Goal: Ask a question: Seek information or help from site administrators or community

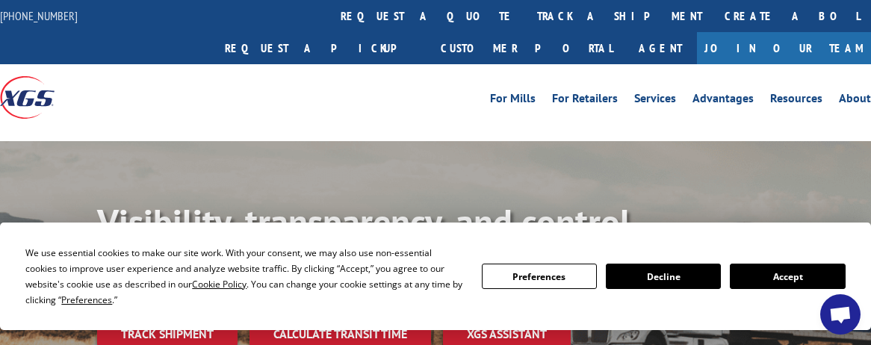
drag, startPoint x: 174, startPoint y: 81, endPoint x: 180, endPoint y: 89, distance: 10.2
click at [174, 81] on div at bounding box center [109, 97] width 218 height 66
drag, startPoint x: 396, startPoint y: 18, endPoint x: 478, endPoint y: 69, distance: 96.4
click at [526, 18] on link "track a shipment" at bounding box center [620, 16] width 188 height 32
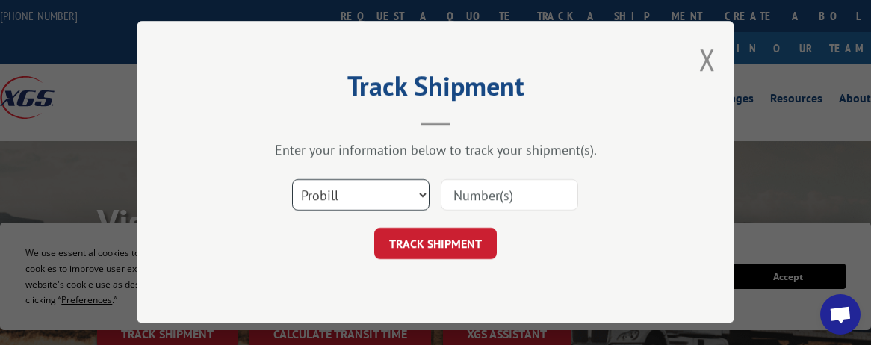
click at [360, 197] on select "Select category... Probill BOL PO" at bounding box center [361, 195] width 138 height 31
select select "po"
click at [292, 180] on select "Select category... Probill BOL PO" at bounding box center [361, 195] width 138 height 31
click at [496, 195] on input at bounding box center [510, 195] width 138 height 31
click at [503, 194] on input at bounding box center [510, 195] width 138 height 31
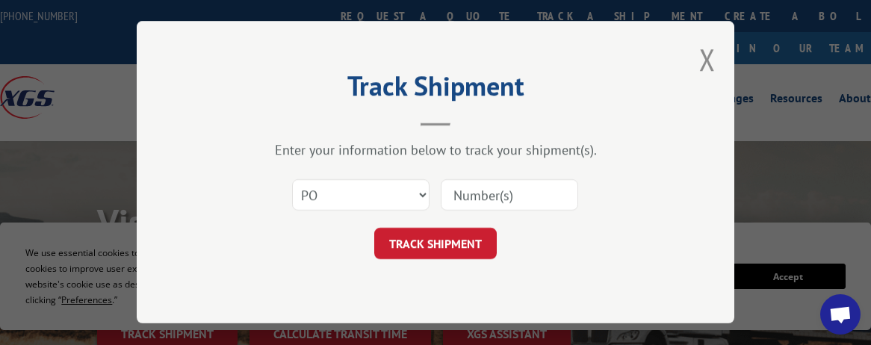
paste input "17095327"
type input "17095327"
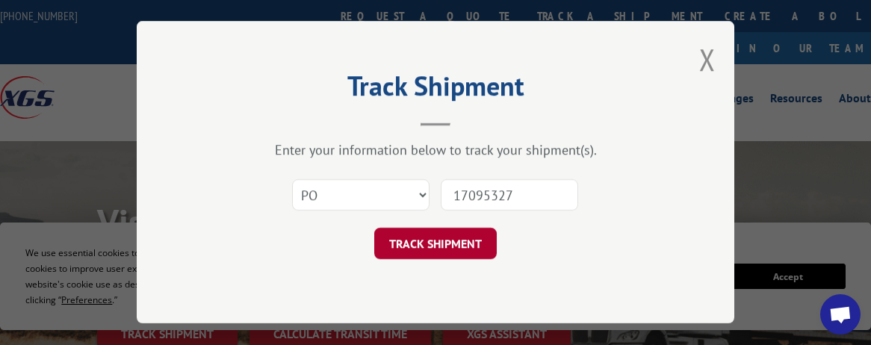
click at [446, 249] on button "TRACK SHIPMENT" at bounding box center [435, 244] width 123 height 31
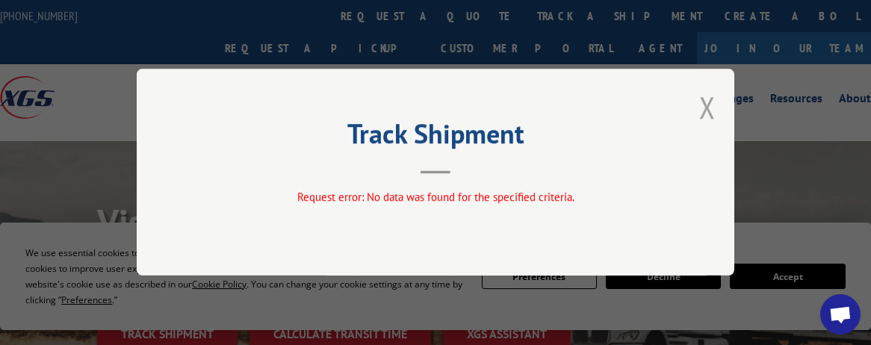
click at [707, 111] on button "Close modal" at bounding box center [707, 107] width 16 height 40
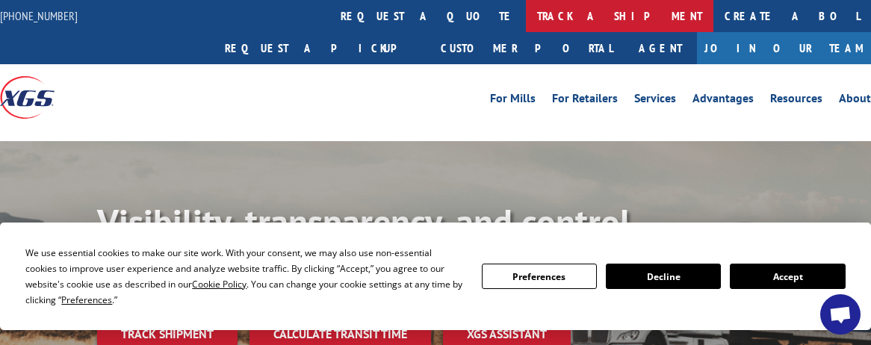
click at [526, 25] on link "track a shipment" at bounding box center [620, 16] width 188 height 32
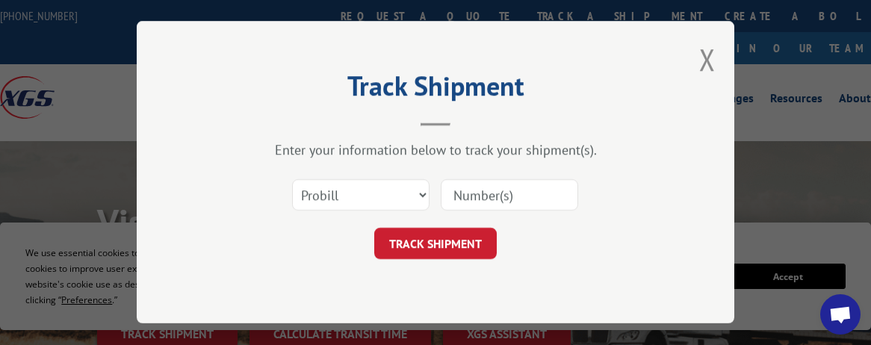
click at [513, 207] on input at bounding box center [510, 195] width 138 height 31
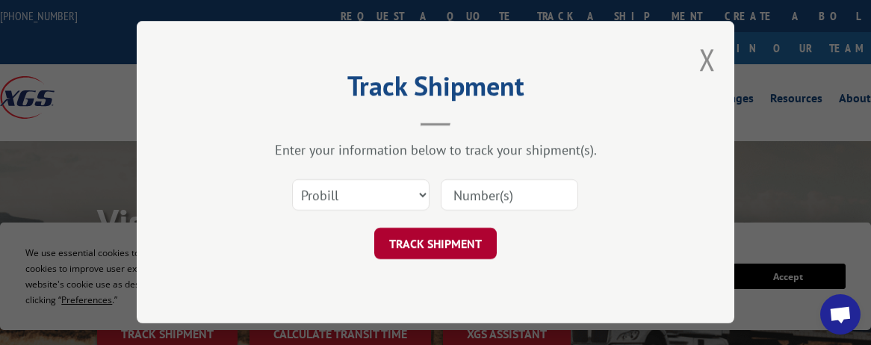
paste input "Xpress Global Systems"
type input "Xpress Global Systems"
click at [462, 245] on button "TRACK SHIPMENT" at bounding box center [435, 244] width 123 height 31
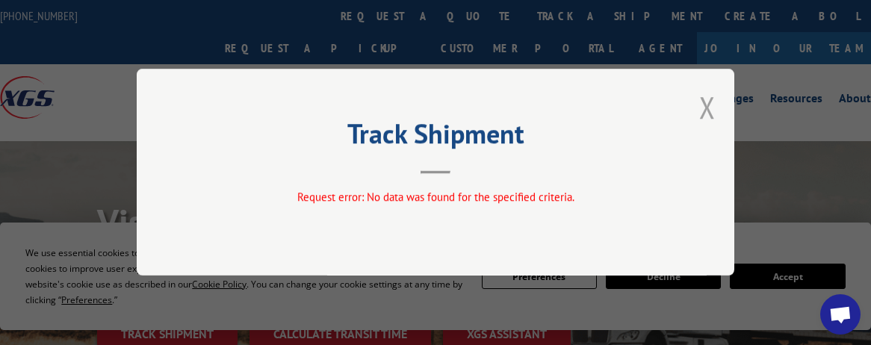
click at [713, 113] on button "Close modal" at bounding box center [707, 107] width 16 height 40
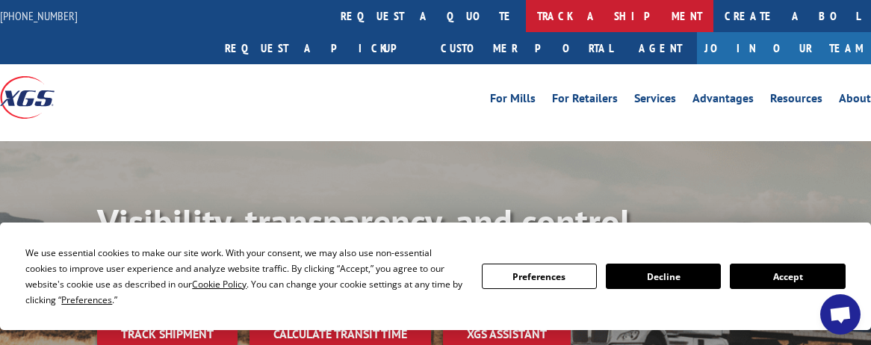
click at [526, 19] on link "track a shipment" at bounding box center [620, 16] width 188 height 32
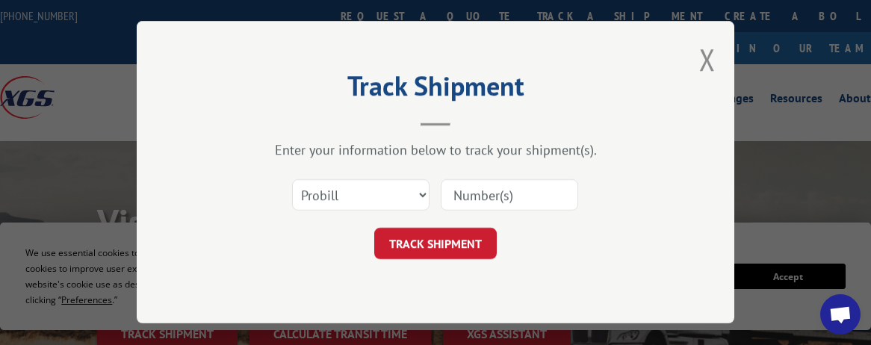
click at [514, 192] on input at bounding box center [510, 195] width 138 height 31
paste input "17095327"
type input "17095327"
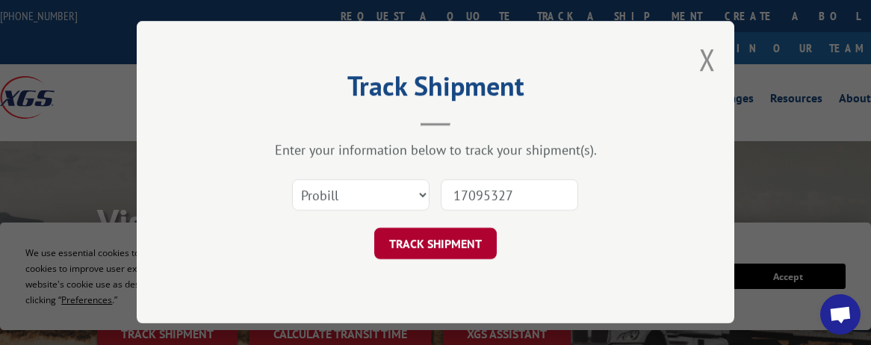
click at [443, 254] on button "TRACK SHIPMENT" at bounding box center [435, 244] width 123 height 31
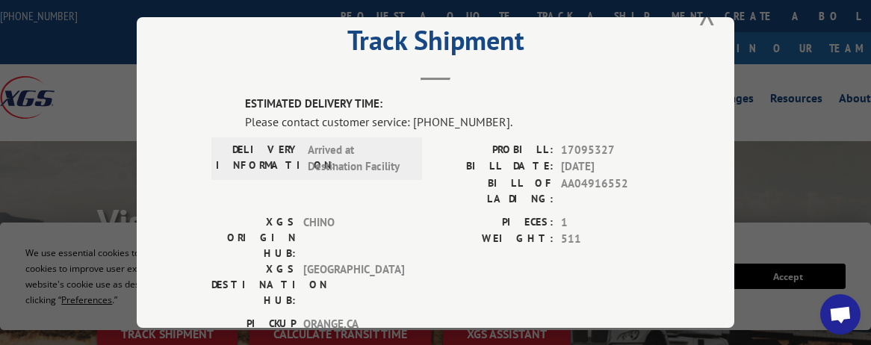
scroll to position [4, 0]
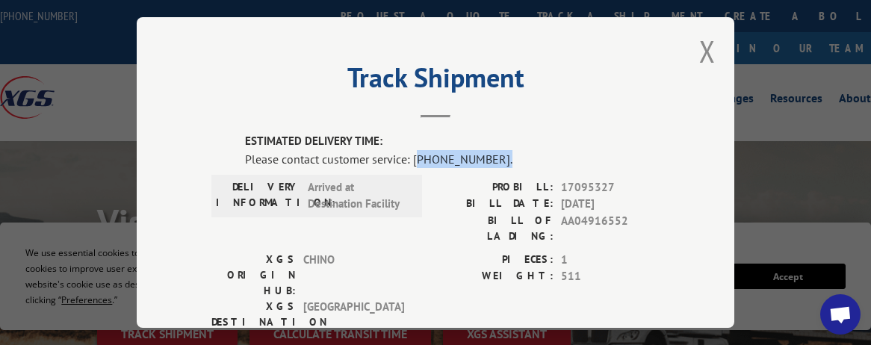
drag, startPoint x: 410, startPoint y: 149, endPoint x: 503, endPoint y: 148, distance: 93.4
click at [503, 150] on div "Please contact customer service: (844) 947-7447." at bounding box center [452, 159] width 415 height 18
drag, startPoint x: 410, startPoint y: 155, endPoint x: 483, endPoint y: 153, distance: 74.0
click at [483, 153] on div "Please contact customer service: (844) 947-7447." at bounding box center [452, 159] width 415 height 18
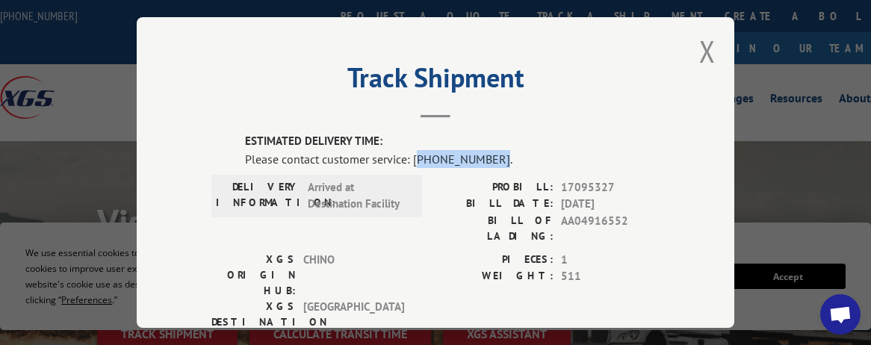
copy div "844) 947-7447"
click at [842, 317] on span "Open chat" at bounding box center [841, 315] width 24 height 19
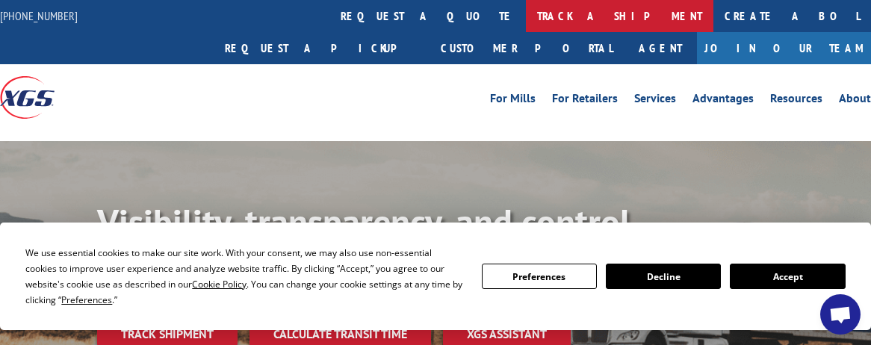
click at [526, 16] on link "track a shipment" at bounding box center [620, 16] width 188 height 32
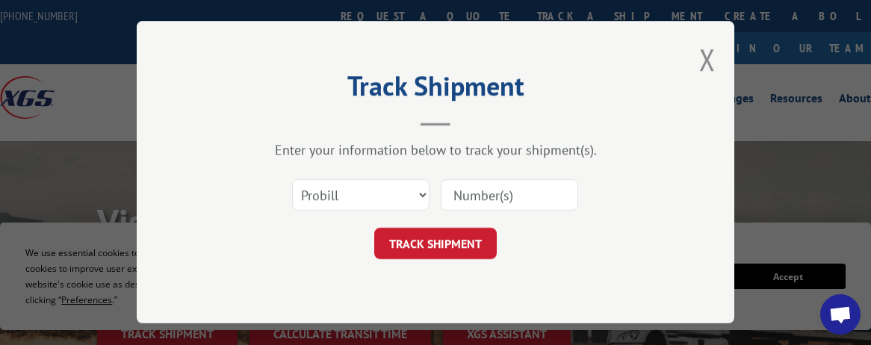
click at [516, 200] on input at bounding box center [510, 195] width 138 height 31
paste input "844) 947-7447"
drag, startPoint x: 544, startPoint y: 194, endPoint x: 385, endPoint y: 189, distance: 159.2
click at [385, 189] on div "Select category... Probill BOL PO 844) 947-7447" at bounding box center [435, 195] width 448 height 49
paste input "1709532"
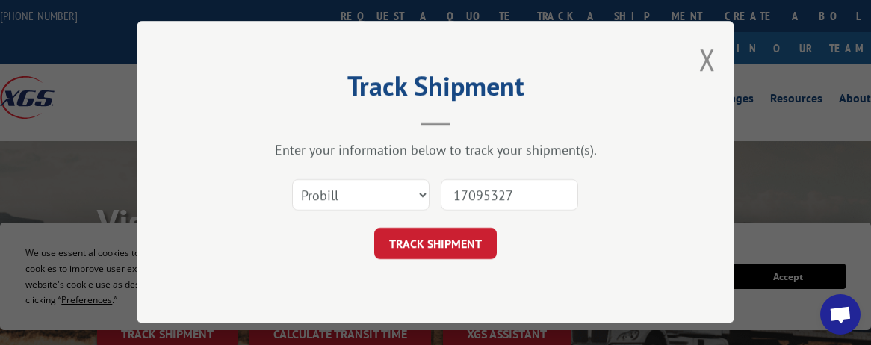
type input "17095327"
click at [455, 246] on button "TRACK SHIPMENT" at bounding box center [435, 244] width 123 height 31
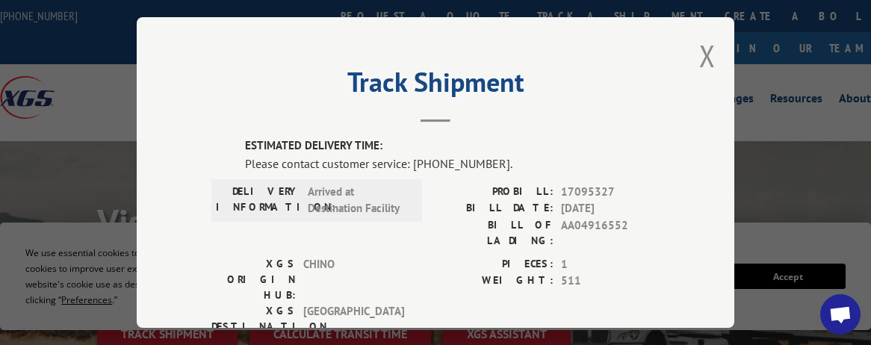
scroll to position [56, 0]
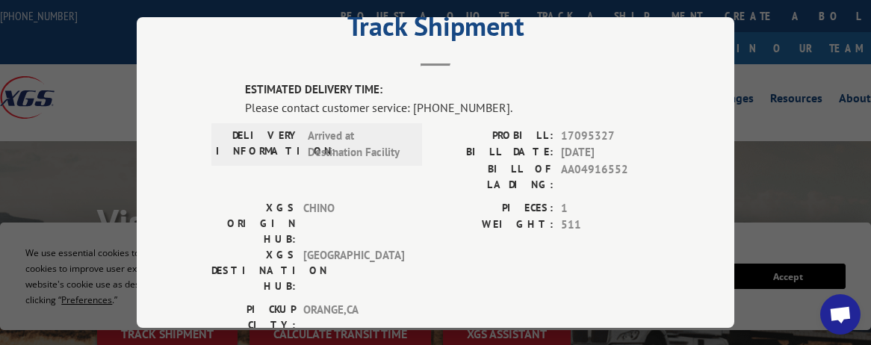
click at [844, 318] on span "Open chat" at bounding box center [841, 315] width 24 height 19
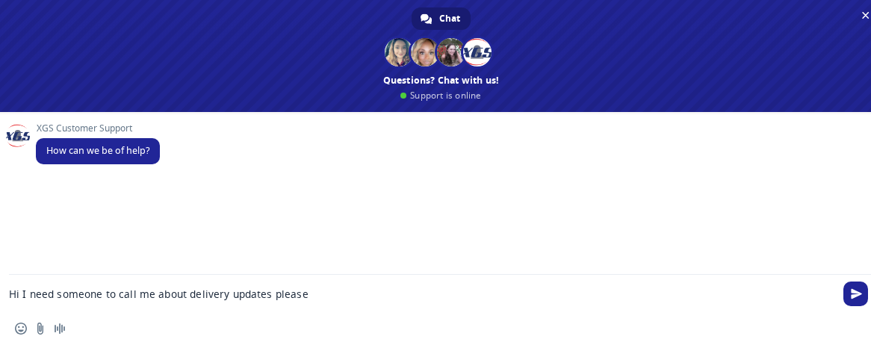
type textarea "Hi I need someone to call me about delivery updates please!"
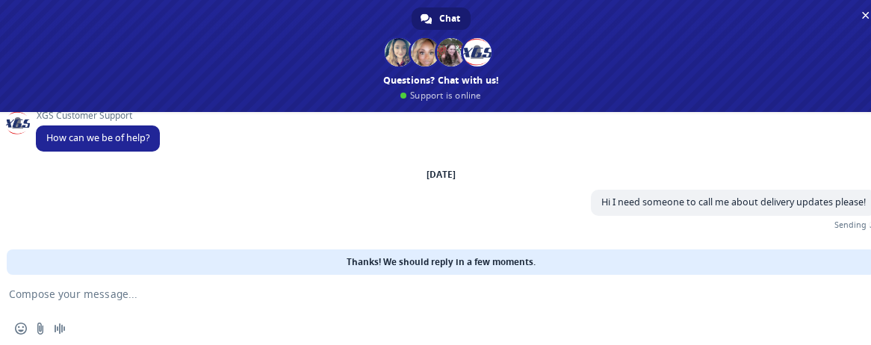
scroll to position [0, 0]
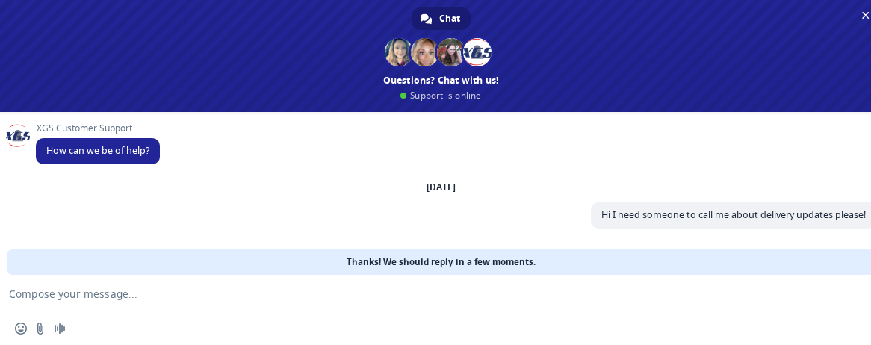
click at [153, 303] on textarea "Compose your message..." at bounding box center [423, 293] width 829 height 37
paste textarea "17095327"
type textarea "Here is my tracking 17095327"
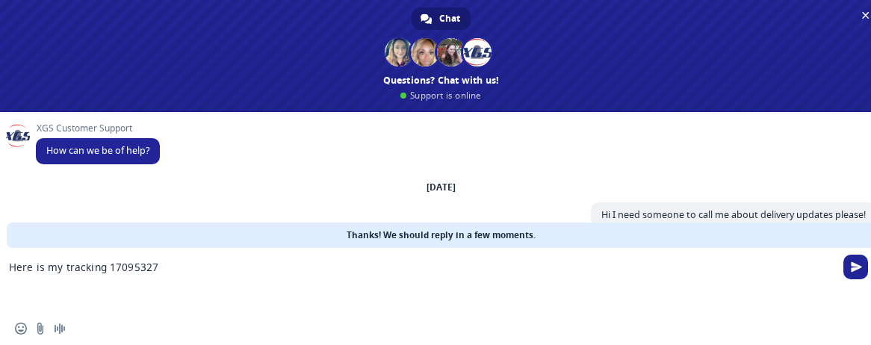
scroll to position [4, 0]
click at [197, 259] on textarea "Here is my tracking 17095327" at bounding box center [423, 280] width 829 height 64
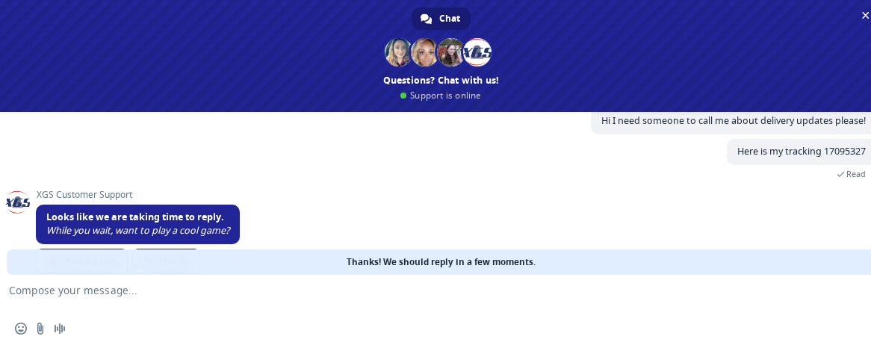
scroll to position [139, 0]
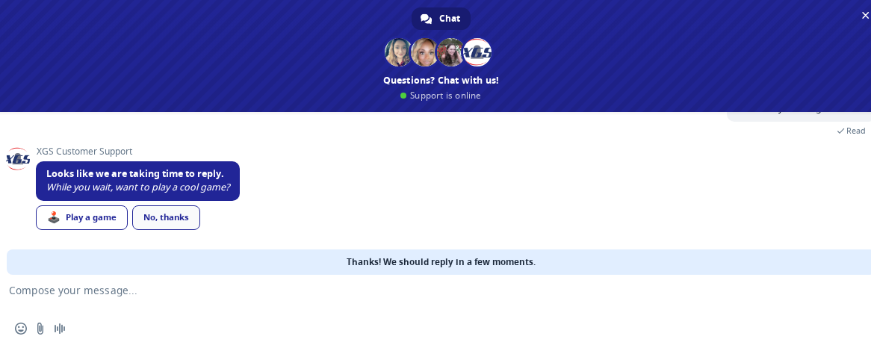
click at [176, 221] on link "No, thanks" at bounding box center [166, 218] width 68 height 25
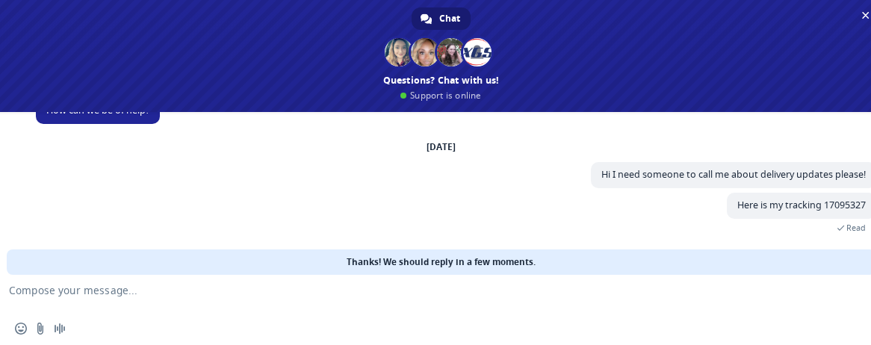
click at [79, 292] on textarea "Compose your message..." at bounding box center [423, 293] width 829 height 37
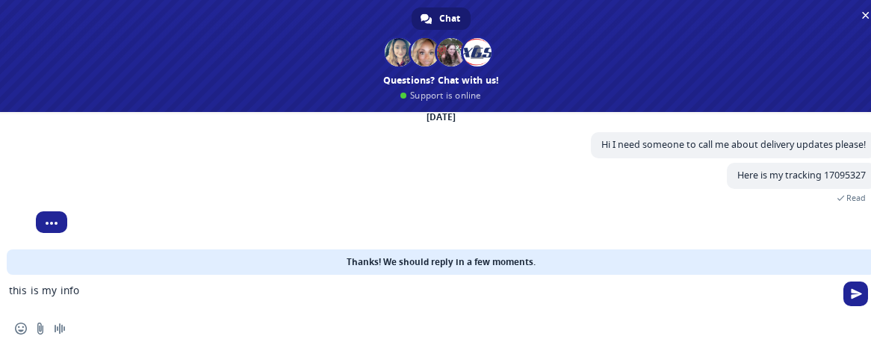
scroll to position [45, 0]
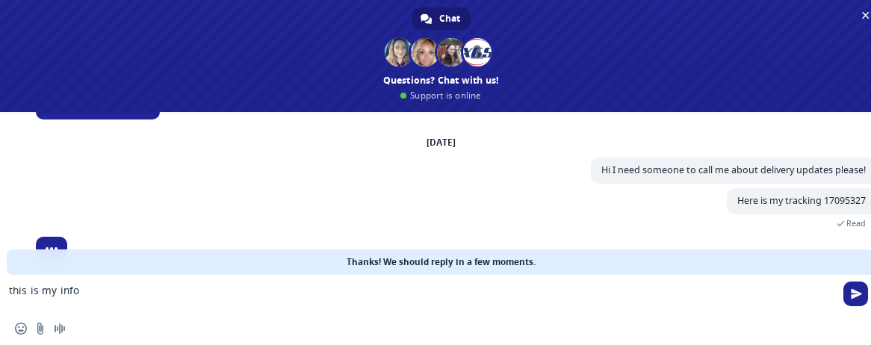
paste textarea "Karl Jakob 801-712-0607"
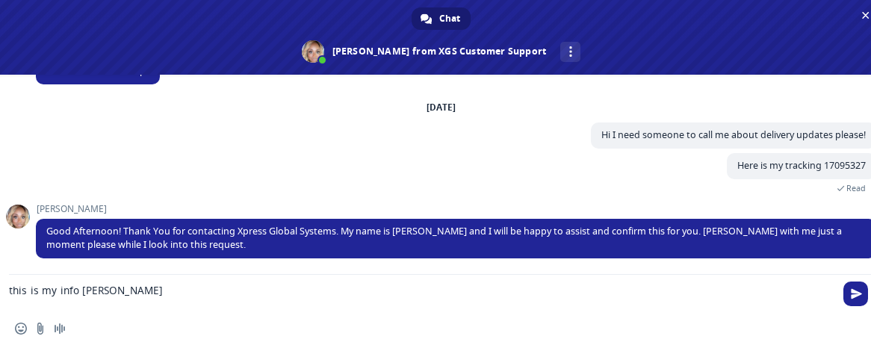
scroll to position [72, 0]
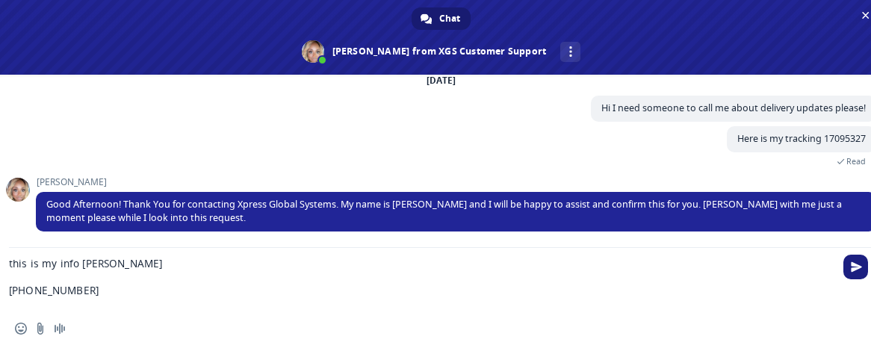
type textarea "this is my info Karl Jakob 801-712-0607"
click at [859, 271] on span "Send" at bounding box center [856, 267] width 11 height 11
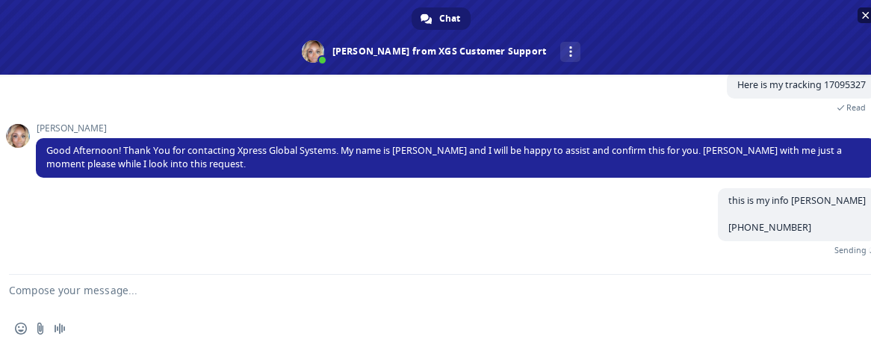
scroll to position [110, 0]
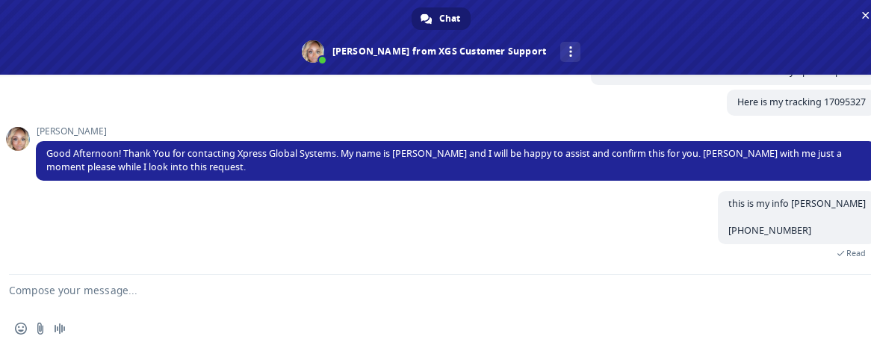
click at [14, 135] on span at bounding box center [18, 139] width 24 height 24
click at [127, 297] on textarea "Compose your message..." at bounding box center [423, 293] width 829 height 37
click at [344, 290] on textarea "Compose your message..." at bounding box center [423, 293] width 829 height 37
click at [257, 292] on textarea "Compose your message..." at bounding box center [423, 293] width 829 height 37
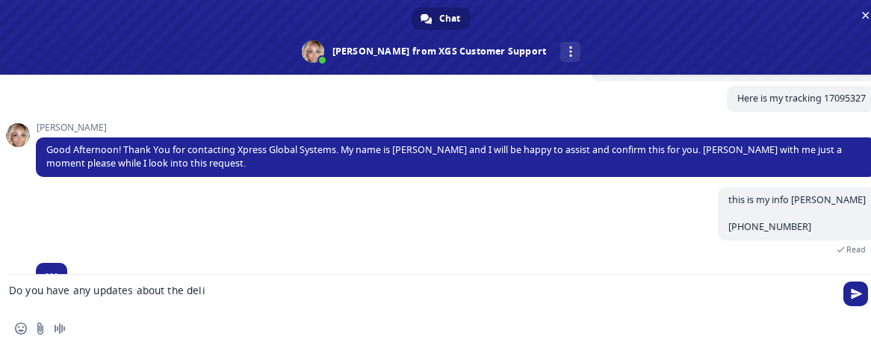
scroll to position [140, 0]
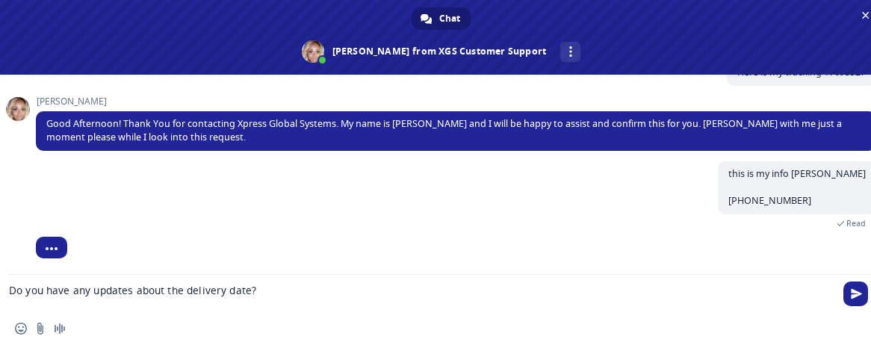
type textarea "Do you have any updates about the delivery date?"
drag, startPoint x: 281, startPoint y: 288, endPoint x: 0, endPoint y: 292, distance: 281.0
click at [0, 292] on div "Do you have any updates about the delivery date?" at bounding box center [441, 293] width 883 height 37
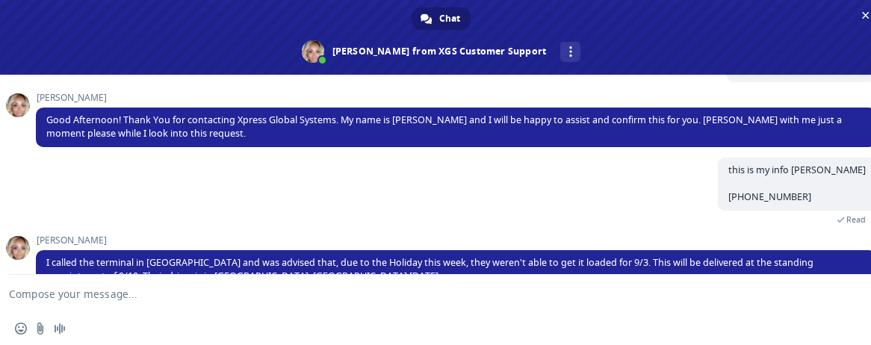
scroll to position [176, 0]
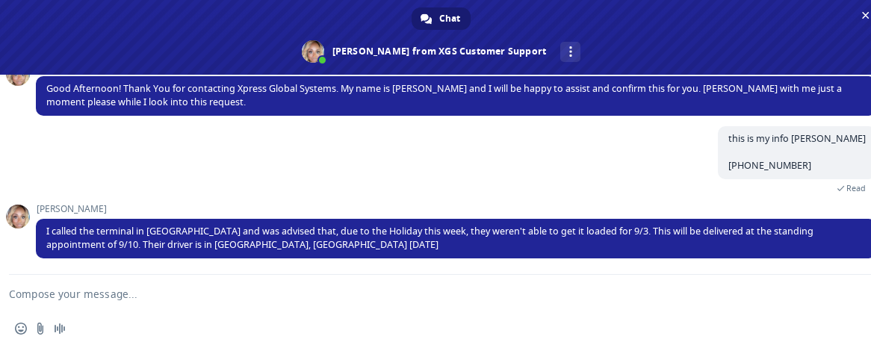
click at [250, 307] on textarea "Compose your message..." at bounding box center [423, 293] width 829 height 37
click at [211, 303] on textarea "Compose your message..." at bounding box center [423, 293] width 829 height 37
click at [635, 158] on div "this is my info Karl Jakob 801-712-0607 4 minutes ago Read" at bounding box center [456, 165] width 841 height 78
click at [255, 305] on textarea "Compose your message..." at bounding box center [423, 293] width 829 height 37
type textarea "Can I go to the location and pick it up instead?"
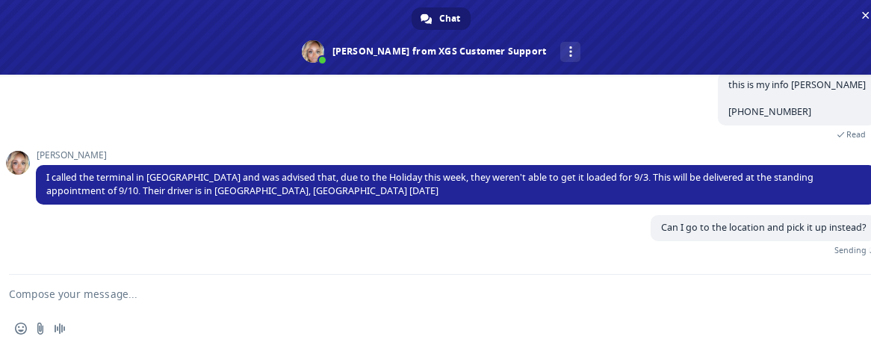
scroll to position [213, 0]
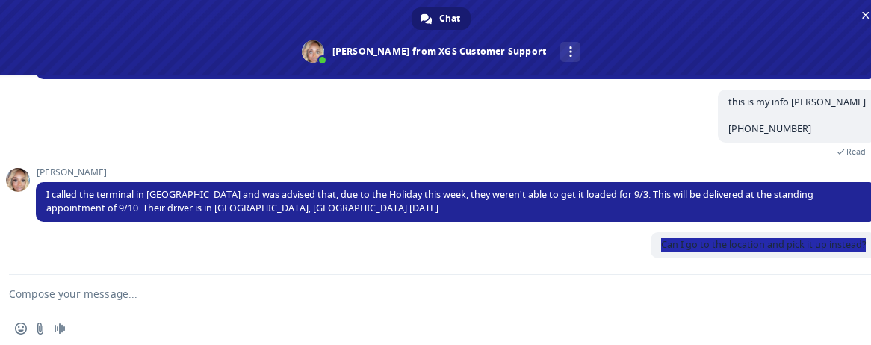
drag, startPoint x: 649, startPoint y: 241, endPoint x: 868, endPoint y: 250, distance: 219.1
click at [868, 250] on div "XGS Customer Support How can we be of help? Thursday, 4 September Hi I need som…" at bounding box center [441, 175] width 883 height 200
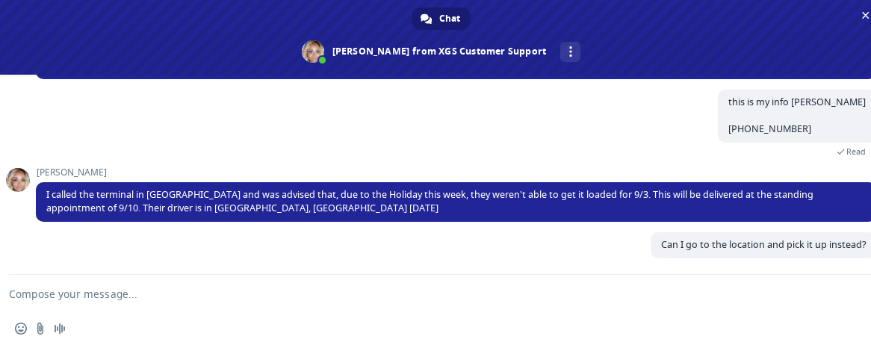
click at [511, 269] on div "Can I go to the location and pick it up instead? A few seconds ago" at bounding box center [456, 253] width 841 height 43
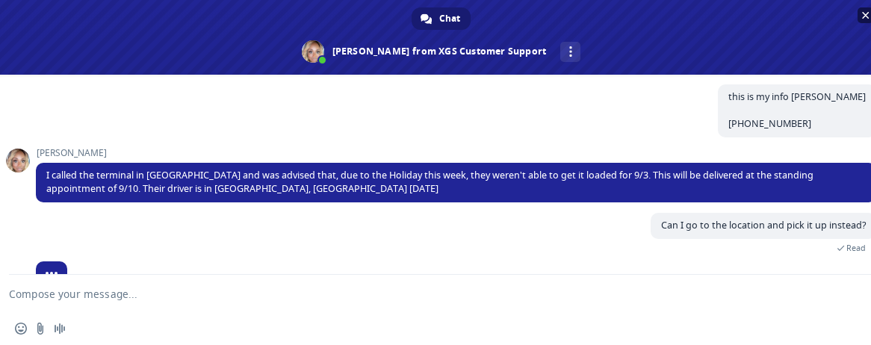
scroll to position [243, 0]
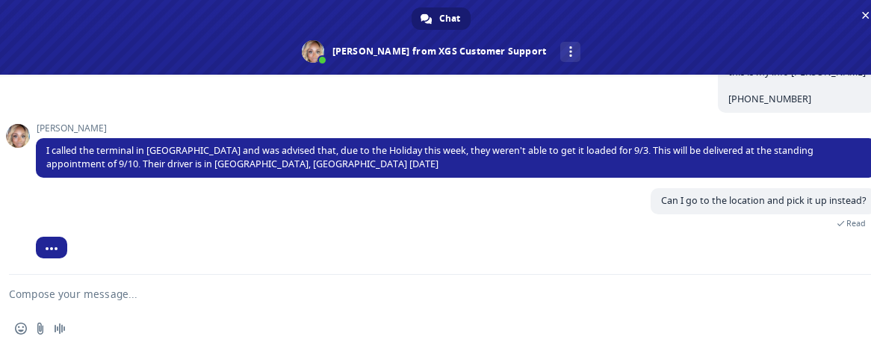
click at [212, 289] on textarea "Compose your message..." at bounding box center [423, 293] width 829 height 37
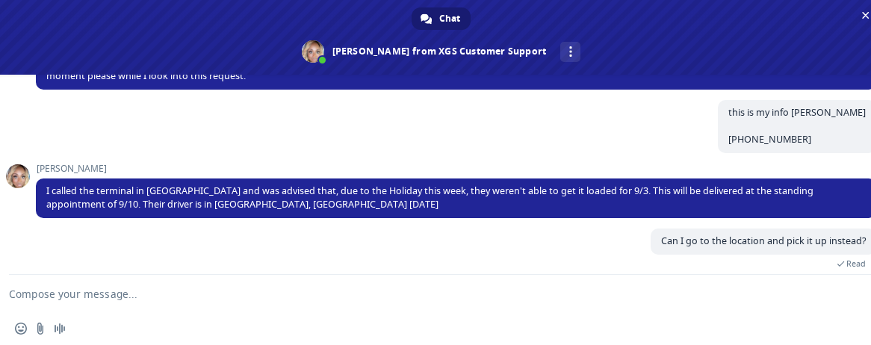
scroll to position [265, 0]
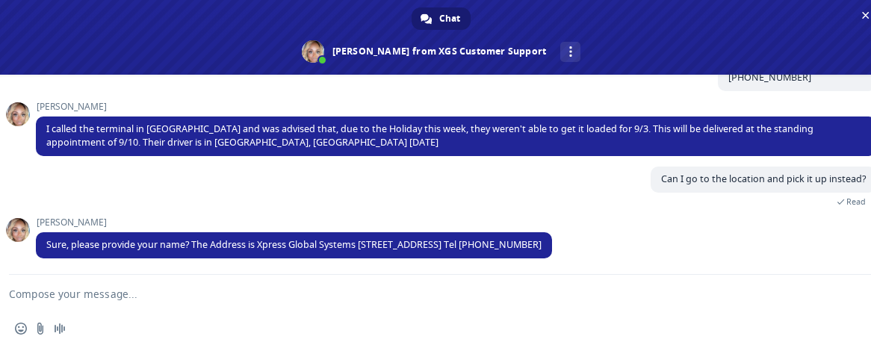
click at [242, 298] on textarea "Compose your message..." at bounding box center [423, 293] width 829 height 37
click at [173, 293] on textarea "Compose your message..." at bounding box center [423, 293] width 829 height 37
drag, startPoint x: 112, startPoint y: 306, endPoint x: 176, endPoint y: 293, distance: 64.8
click at [112, 306] on textarea "Compose your message..." at bounding box center [423, 293] width 829 height 37
click at [149, 288] on textarea "Compose your message..." at bounding box center [423, 293] width 829 height 37
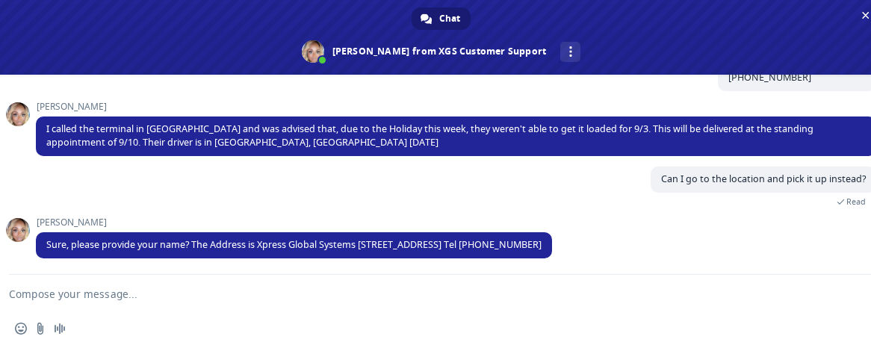
click at [108, 297] on textarea "Compose your message..." at bounding box center [423, 293] width 829 height 37
paste textarea "Karl Jakob"
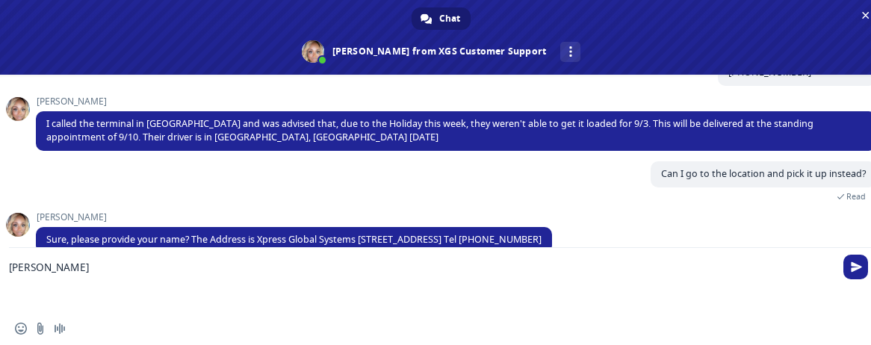
scroll to position [291, 0]
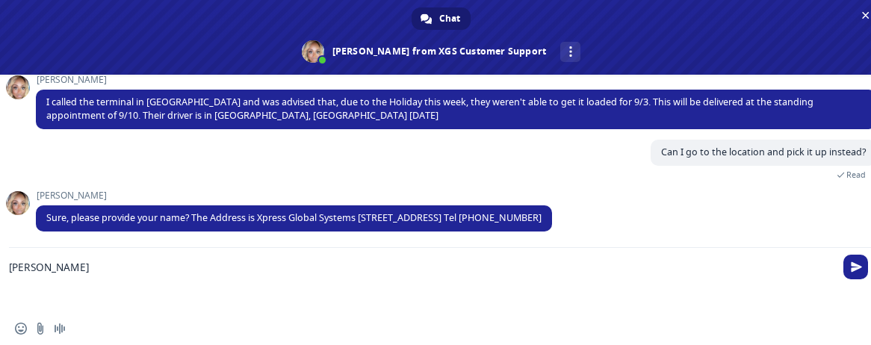
click at [111, 261] on textarea "Karl Jakob" at bounding box center [423, 280] width 829 height 64
type textarea "Karl Jakob"
click at [191, 162] on div "Can I go to the location and pick it up instead? 4 minutes ago Read" at bounding box center [456, 165] width 841 height 51
drag, startPoint x: 193, startPoint y: 217, endPoint x: 656, endPoint y: 212, distance: 463.3
click at [552, 212] on span "Sure, please provide your name? The Address is Xpress Global Systems 1232 Gladi…" at bounding box center [294, 219] width 516 height 26
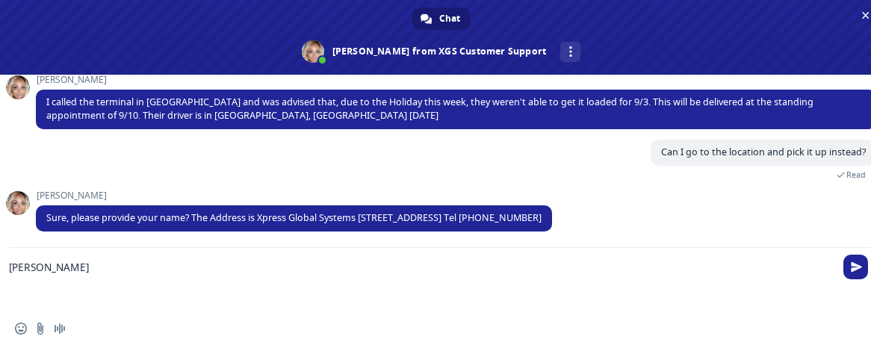
copy span "The Address is Xpress Global Systems 1232 Gladiola St. Ste 400 Salt Lake City, …"
click at [100, 266] on textarea "Karl Jakob" at bounding box center [423, 280] width 829 height 64
click at [862, 269] on span "Send" at bounding box center [856, 267] width 11 height 11
